Goal: Information Seeking & Learning: Check status

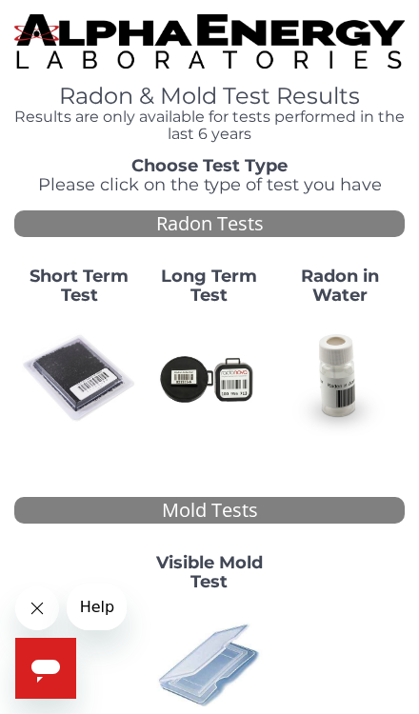
click at [68, 353] on img at bounding box center [79, 378] width 115 height 115
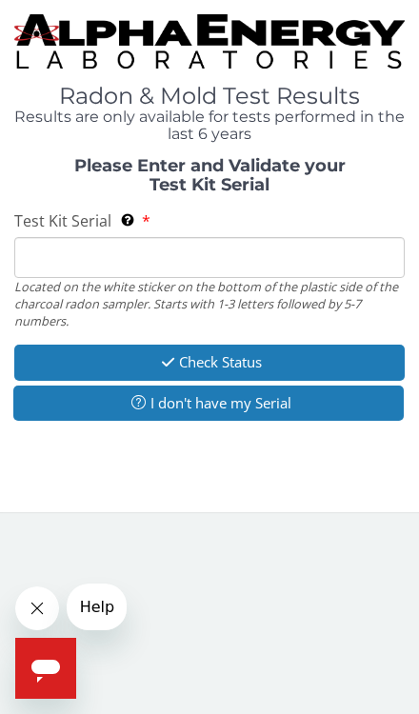
click at [81, 247] on input "Test Kit Serial Located on the white sticker on the bottom of the plastic side …" at bounding box center [209, 257] width 390 height 41
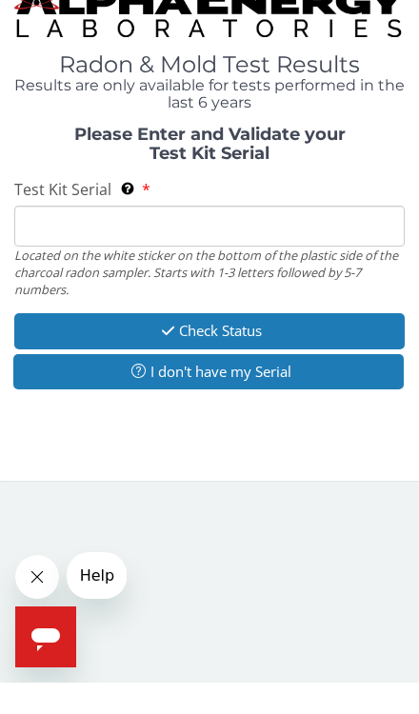
type input "Z"
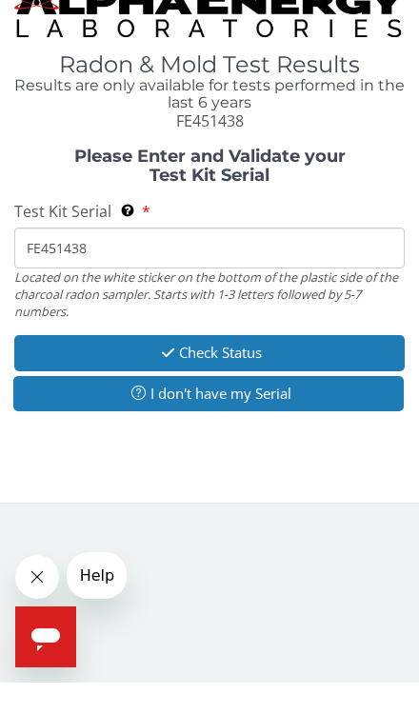
type input "FE451438"
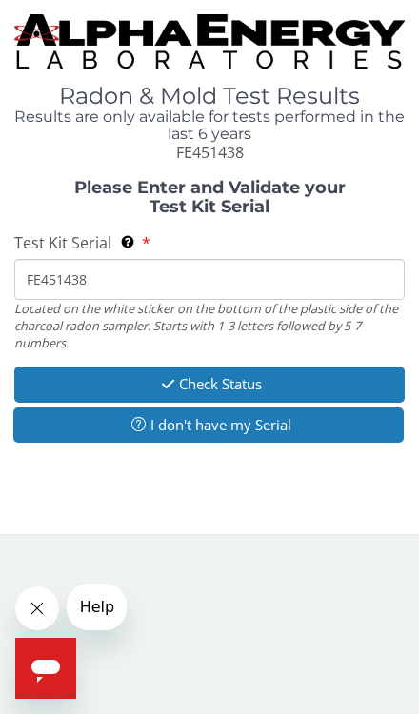
click at [294, 373] on button "Check Status" at bounding box center [209, 384] width 390 height 35
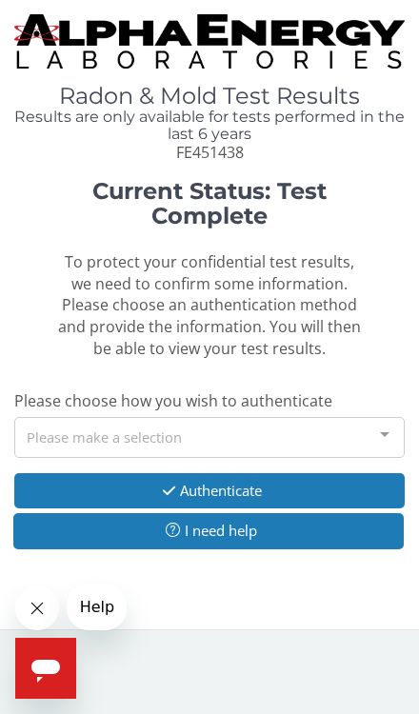
click at [377, 422] on div at bounding box center [385, 436] width 38 height 36
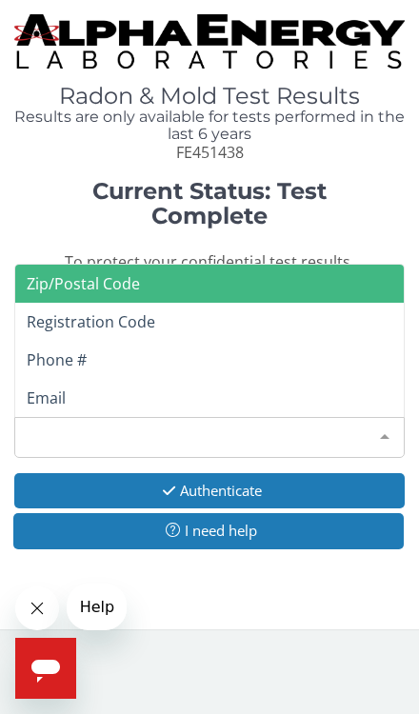
click at [47, 388] on span "Email" at bounding box center [46, 398] width 39 height 21
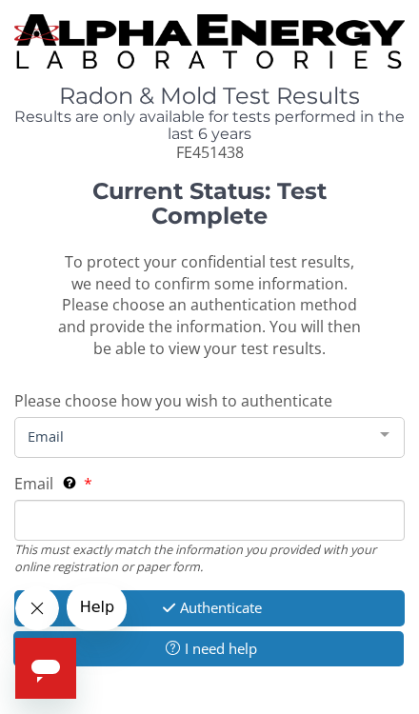
click at [145, 426] on span "Email" at bounding box center [194, 436] width 343 height 21
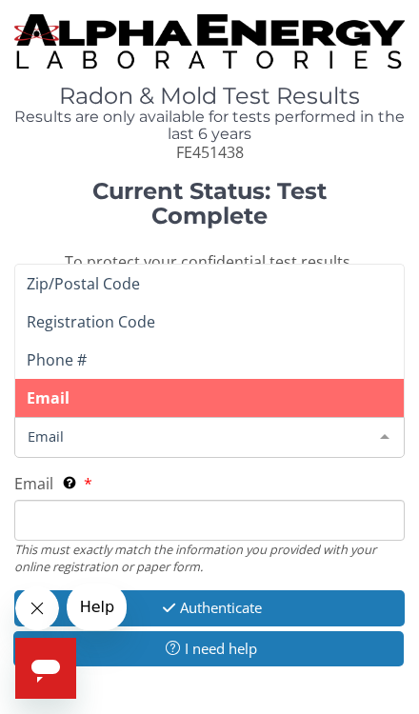
click at [123, 406] on span "Email" at bounding box center [209, 398] width 388 height 38
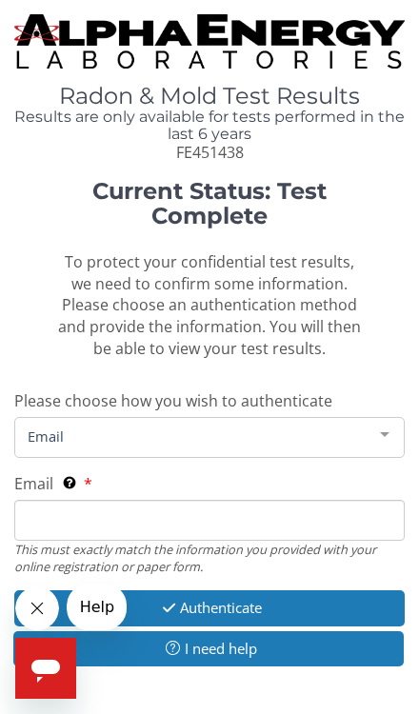
click at [99, 511] on input "Email This must exactly match the information you provided with your online reg…" at bounding box center [209, 520] width 390 height 41
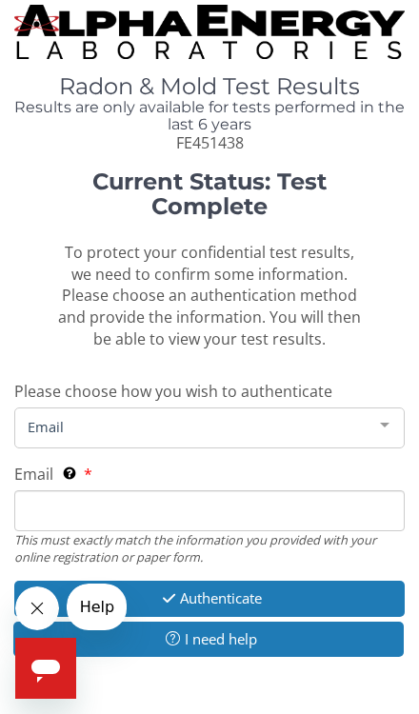
scroll to position [4, 0]
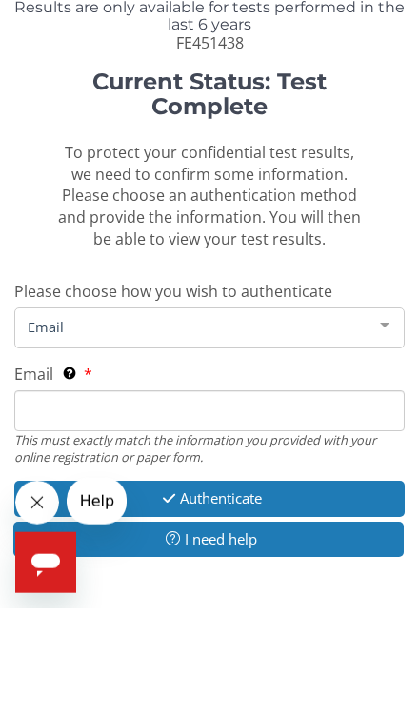
click at [377, 414] on div at bounding box center [385, 432] width 38 height 36
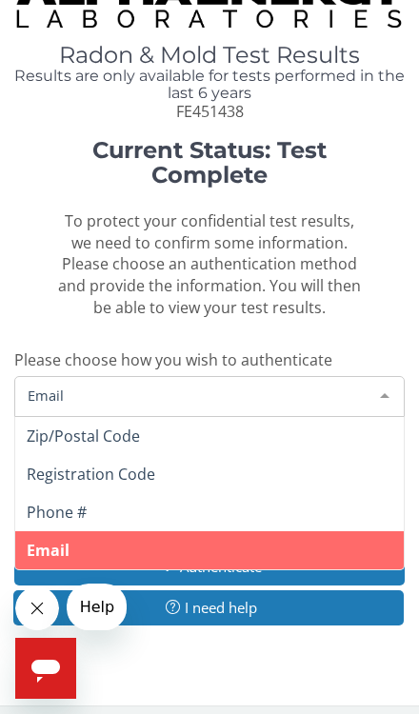
click at [377, 377] on div at bounding box center [385, 395] width 38 height 36
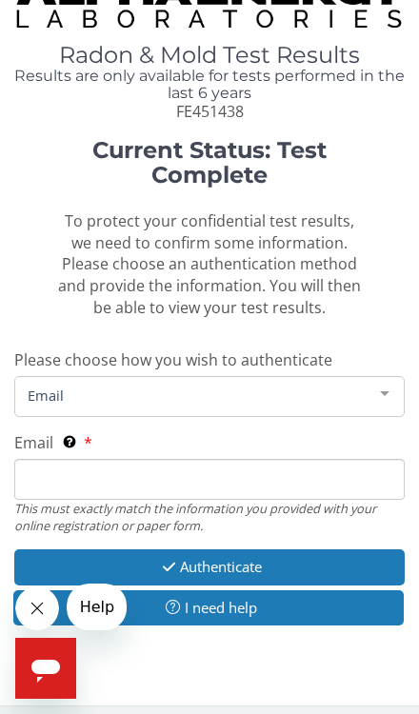
click at [209, 549] on button "Authenticate" at bounding box center [209, 566] width 390 height 35
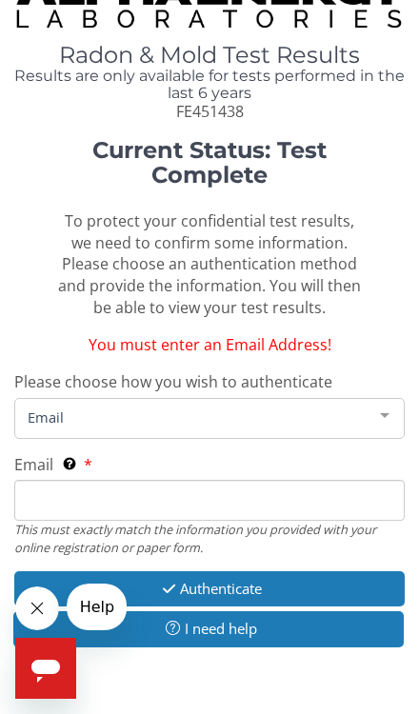
click at [383, 399] on div at bounding box center [385, 417] width 38 height 36
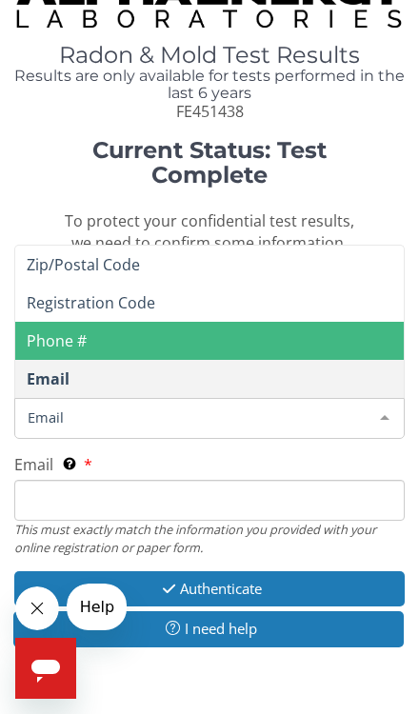
click at [57, 330] on span "Phone #" at bounding box center [57, 340] width 60 height 21
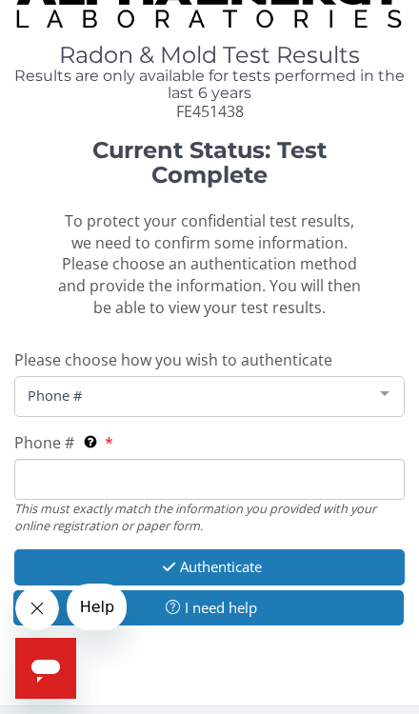
click at [110, 471] on input "Phone # This must exactly match the information you provided with your online r…" at bounding box center [209, 479] width 390 height 41
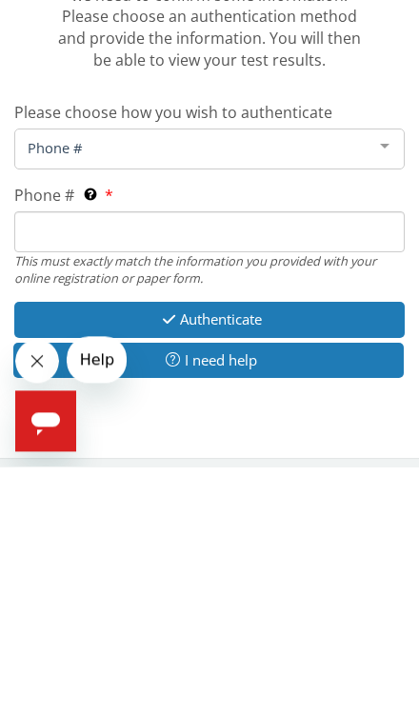
type input "609 287 5505"
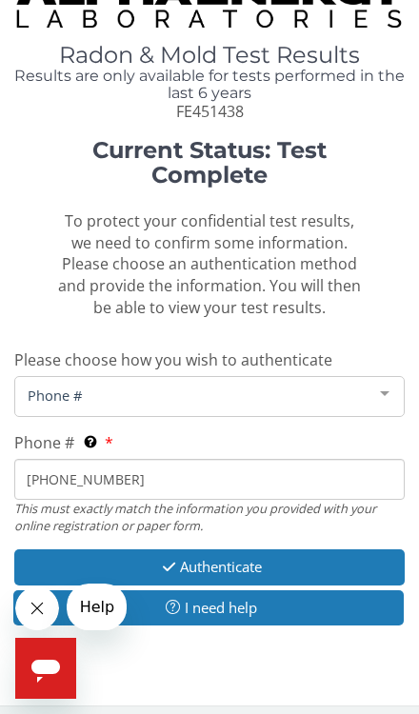
click at [219, 549] on button "Authenticate" at bounding box center [209, 566] width 390 height 35
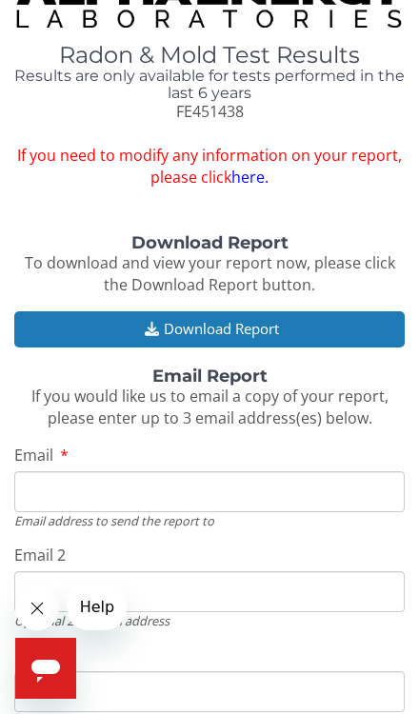
click at [97, 471] on input "Email" at bounding box center [209, 491] width 390 height 41
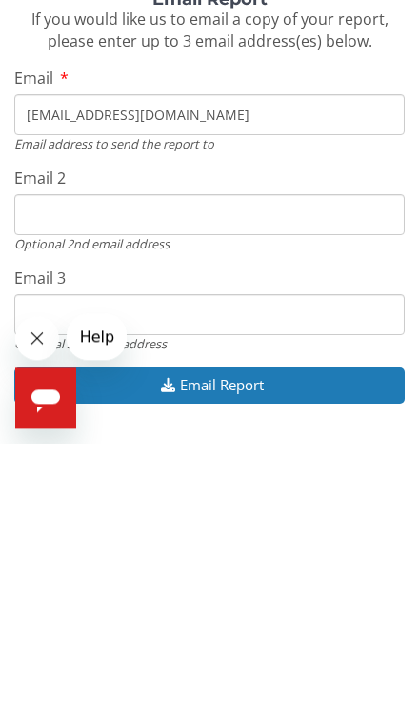
scroll to position [163, 0]
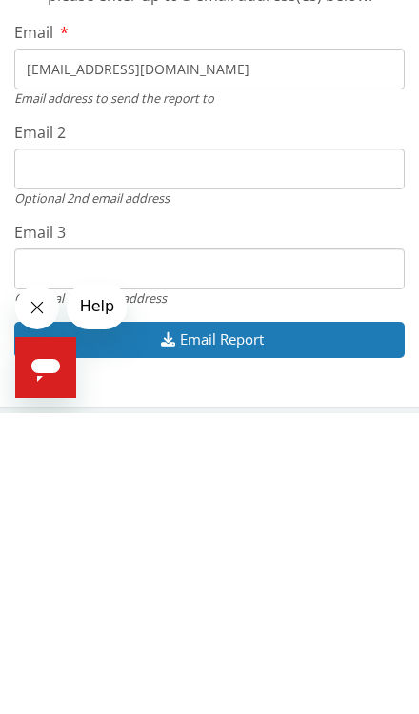
type input "taylorrita990@gmail.com"
click at [228, 623] on button "Email Report" at bounding box center [209, 640] width 390 height 35
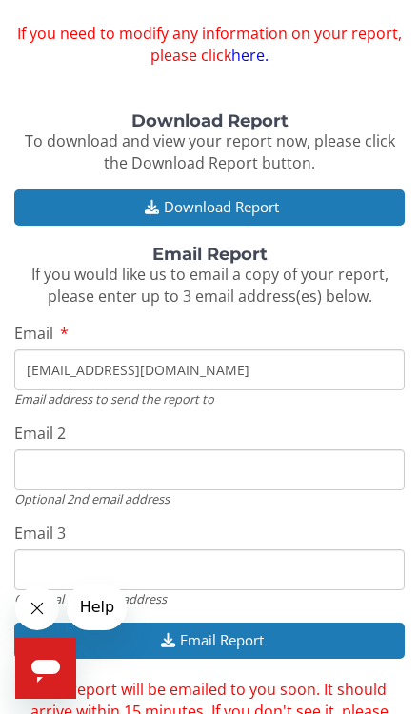
click at [224, 623] on button "Email Report" at bounding box center [209, 640] width 390 height 35
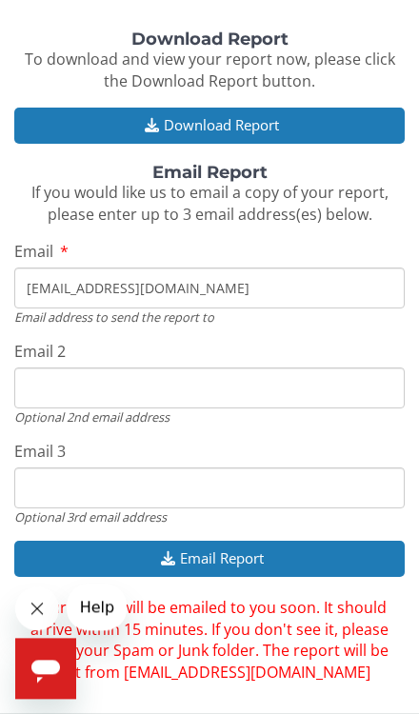
scroll to position [247, 0]
